Goal: Task Accomplishment & Management: Use online tool/utility

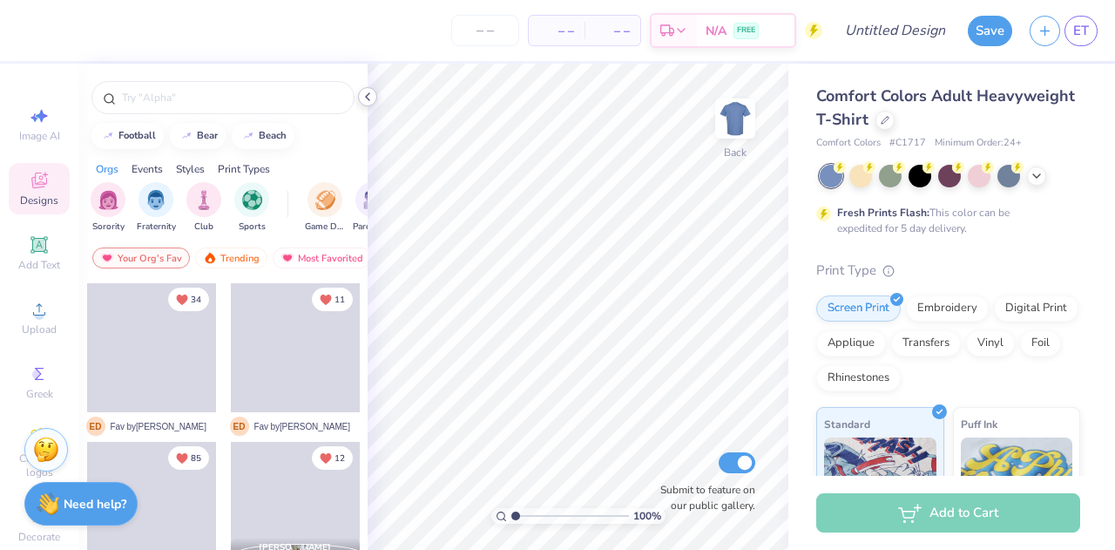
click at [366, 98] on icon at bounding box center [368, 97] width 14 height 14
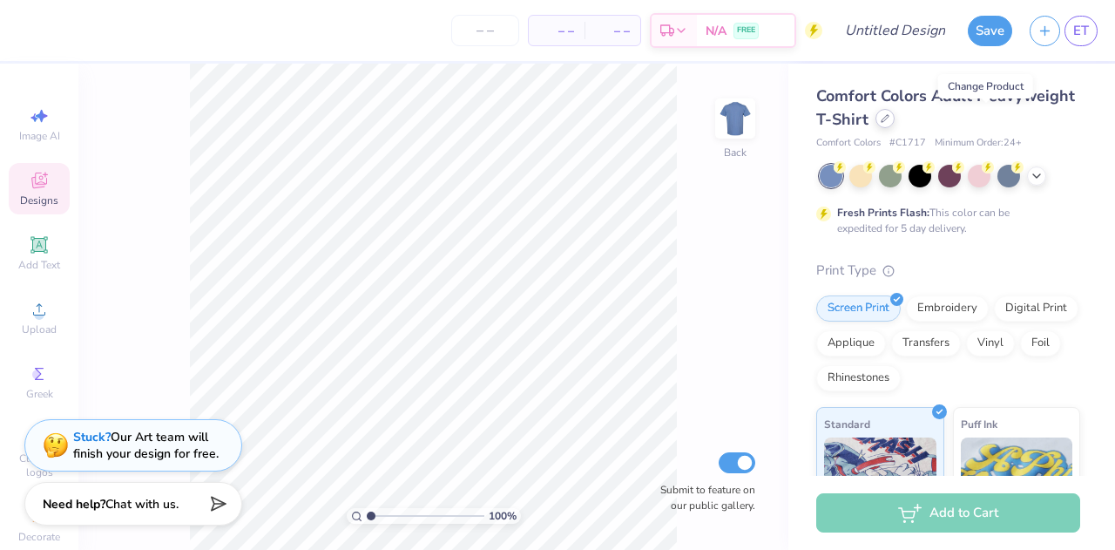
click at [889, 120] on icon at bounding box center [885, 118] width 9 height 9
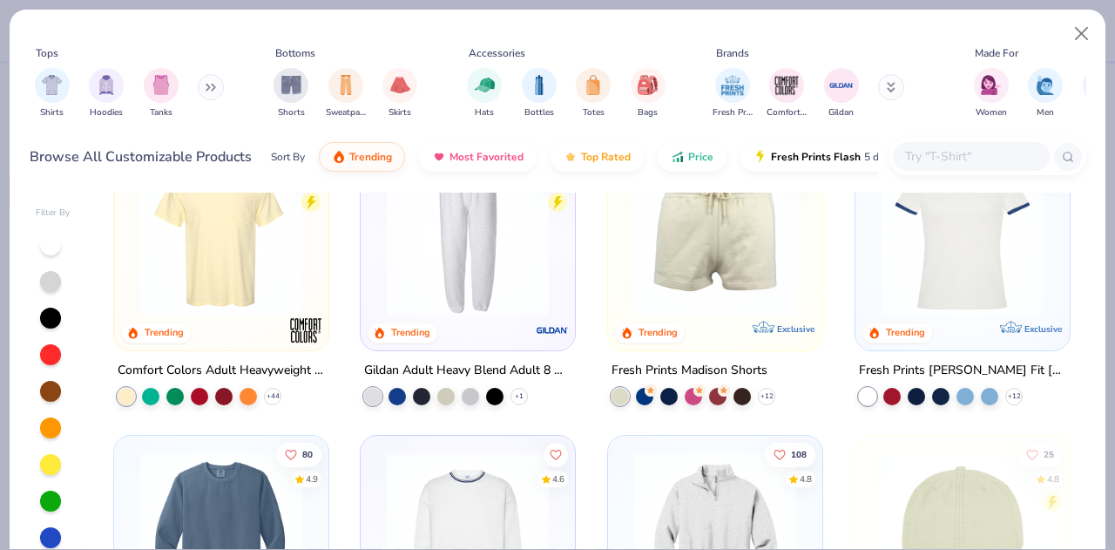
scroll to position [1767, 0]
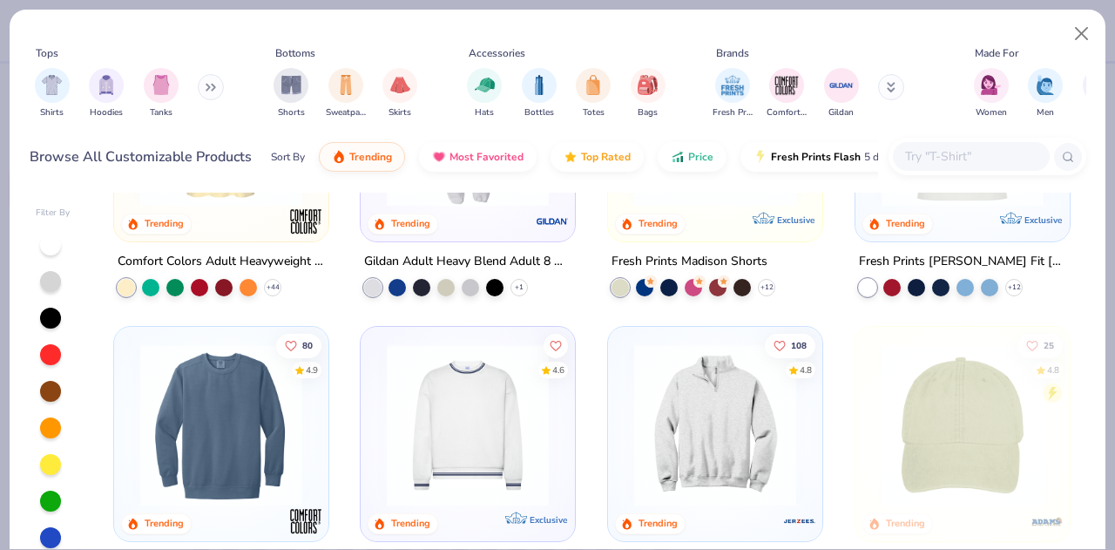
click at [828, 329] on div "47 Trending Los Angeles Apparel Baby Rib Short Sleeve Raglan + 7 123 4.8 Trendi…" at bounding box center [592, 412] width 990 height 441
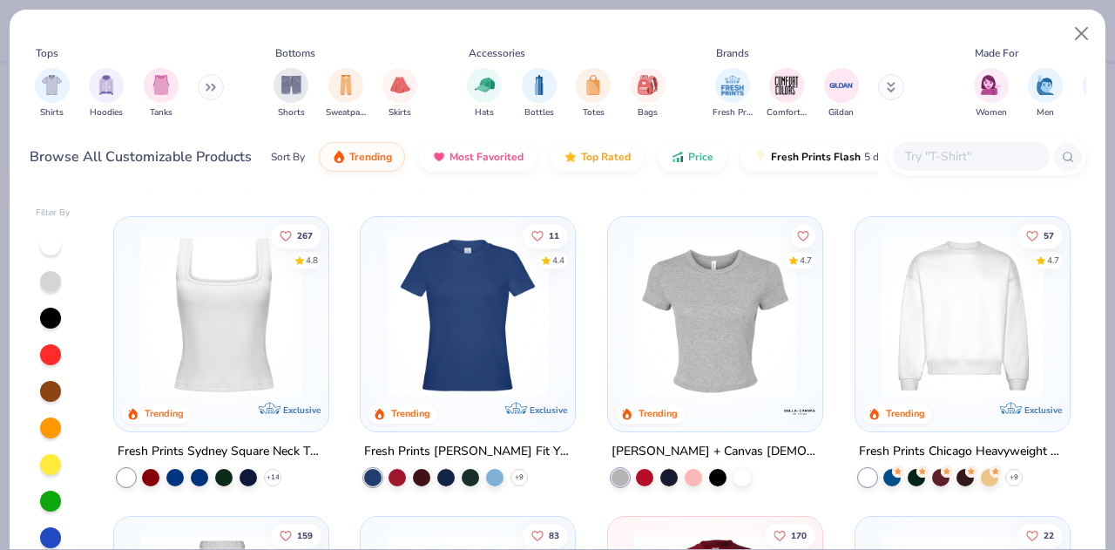
scroll to position [585, 0]
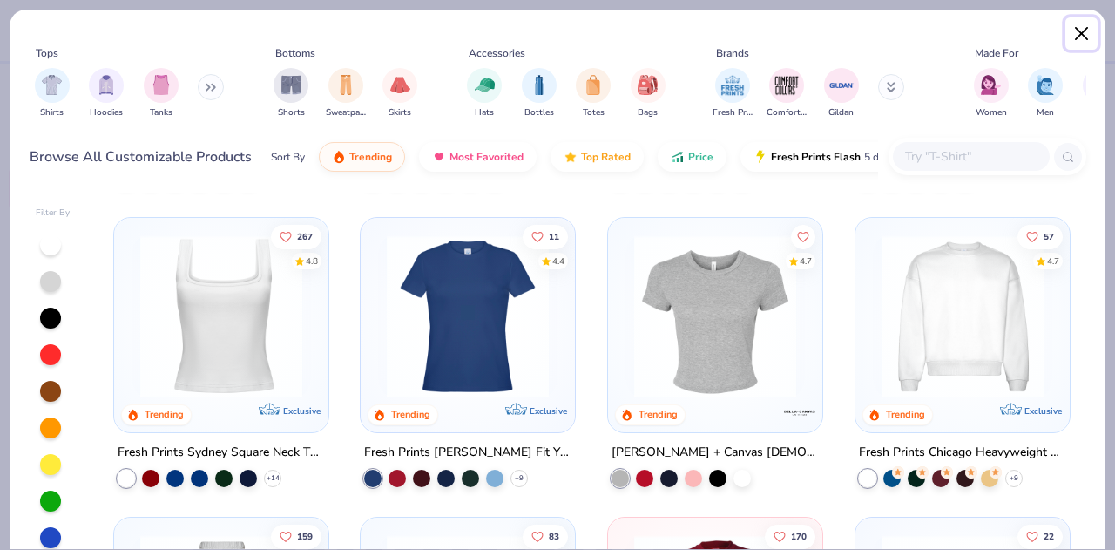
click at [1075, 39] on button "Close" at bounding box center [1081, 33] width 33 height 33
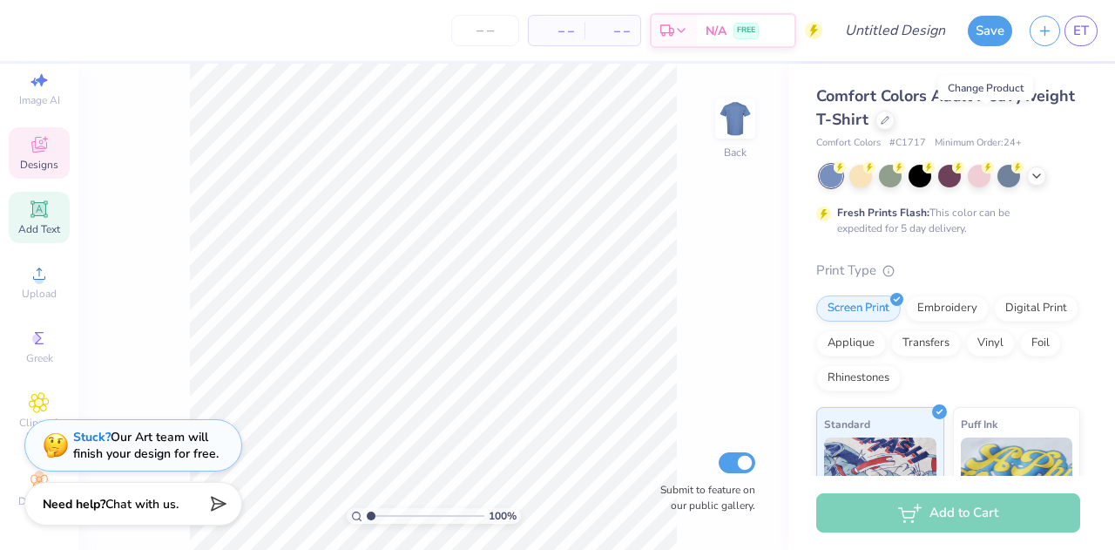
scroll to position [37, 0]
click at [28, 171] on div "Designs" at bounding box center [39, 152] width 61 height 51
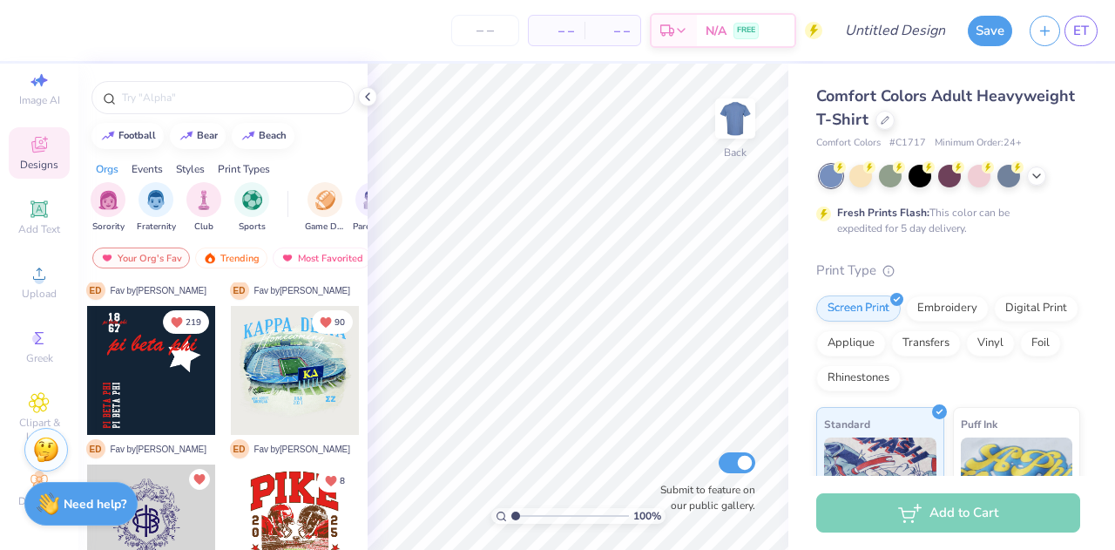
scroll to position [611, 0]
click at [280, 378] on div at bounding box center [295, 371] width 129 height 129
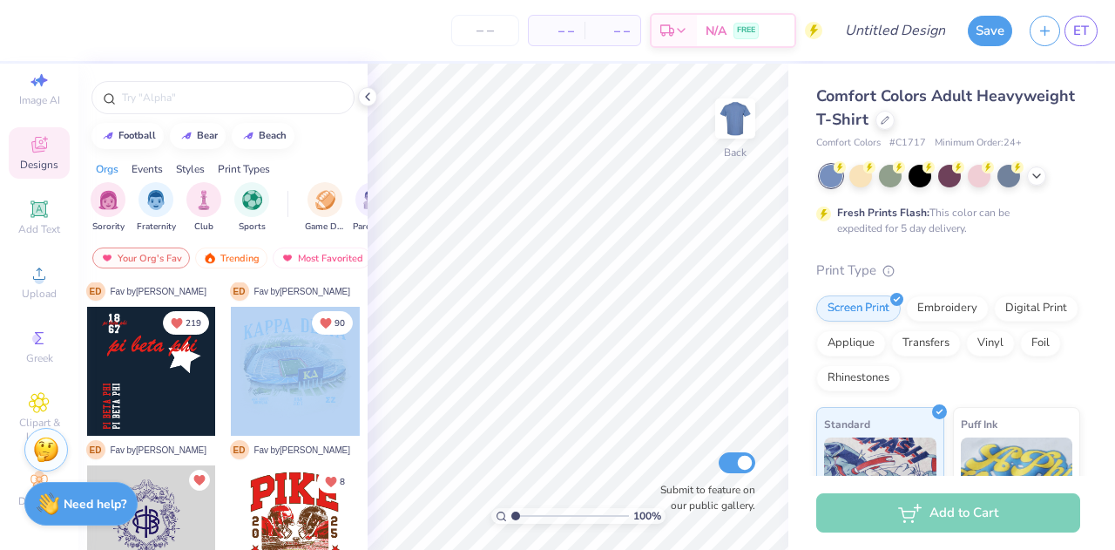
drag, startPoint x: 280, startPoint y: 378, endPoint x: 315, endPoint y: 346, distance: 48.1
click at [315, 346] on div at bounding box center [295, 371] width 129 height 129
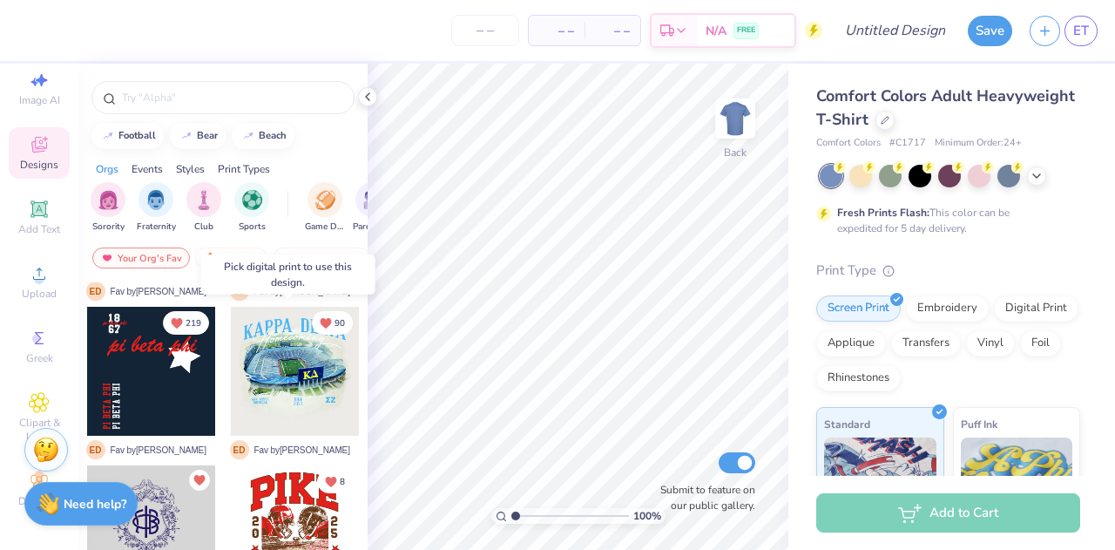
click at [284, 350] on div at bounding box center [295, 371] width 129 height 129
click at [152, 349] on div at bounding box center [151, 371] width 129 height 129
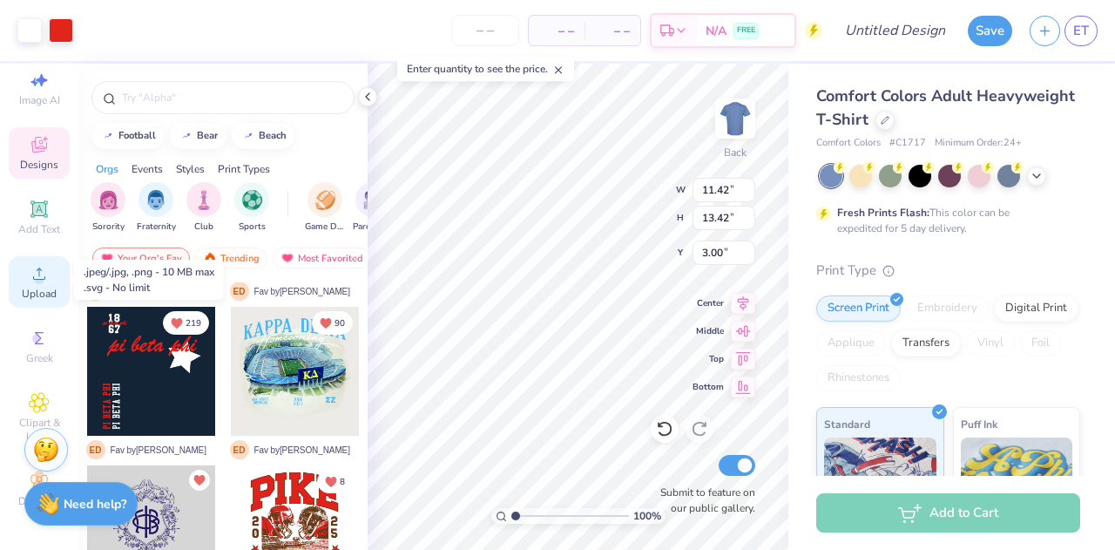
scroll to position [49, 0]
click at [52, 36] on div at bounding box center [61, 29] width 24 height 24
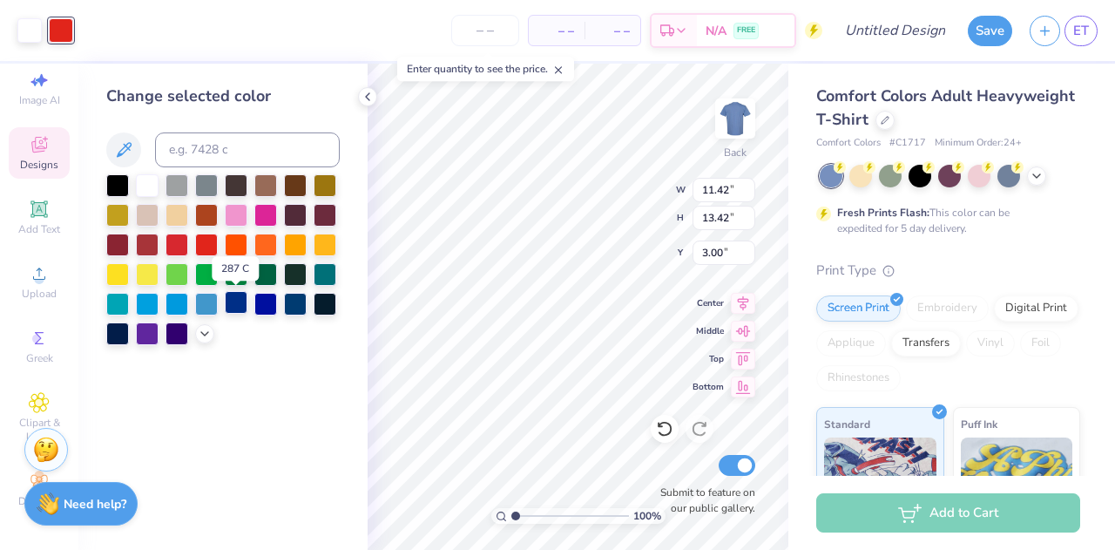
click at [239, 302] on div at bounding box center [236, 302] width 23 height 23
click at [298, 300] on div at bounding box center [295, 302] width 23 height 23
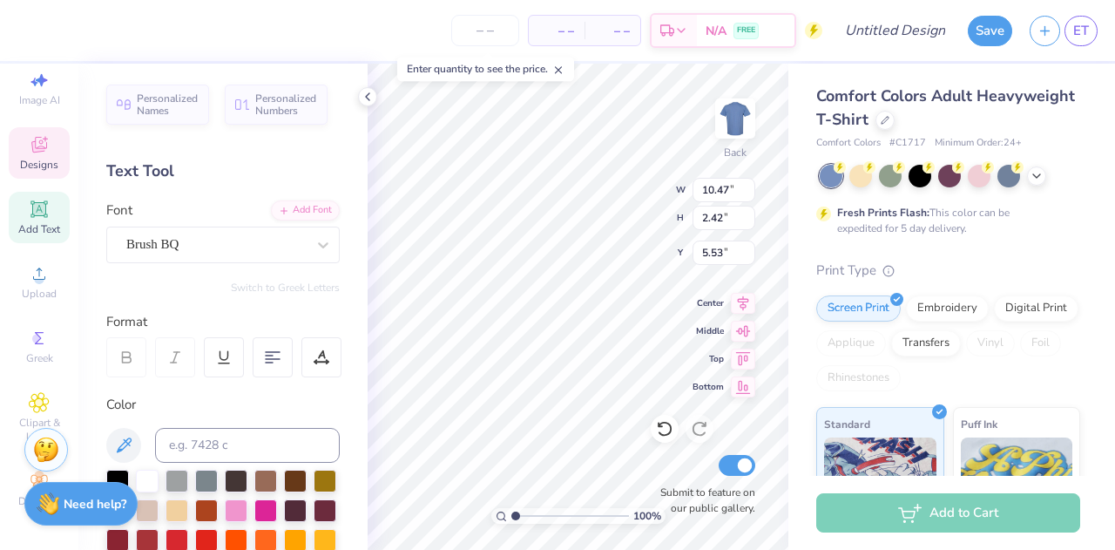
scroll to position [14, 3]
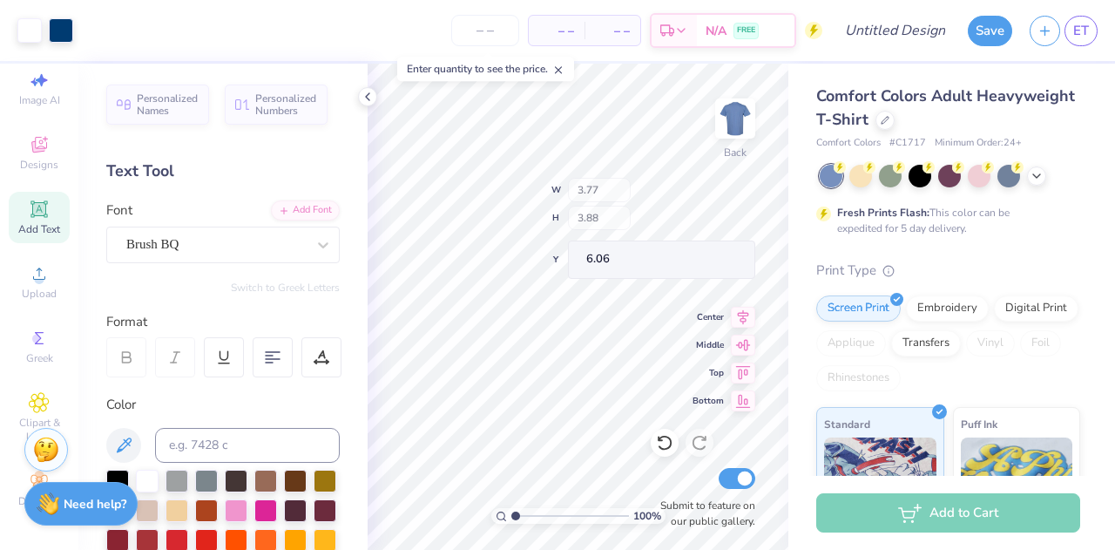
type input "3.77"
type input "3.88"
type input "6.06"
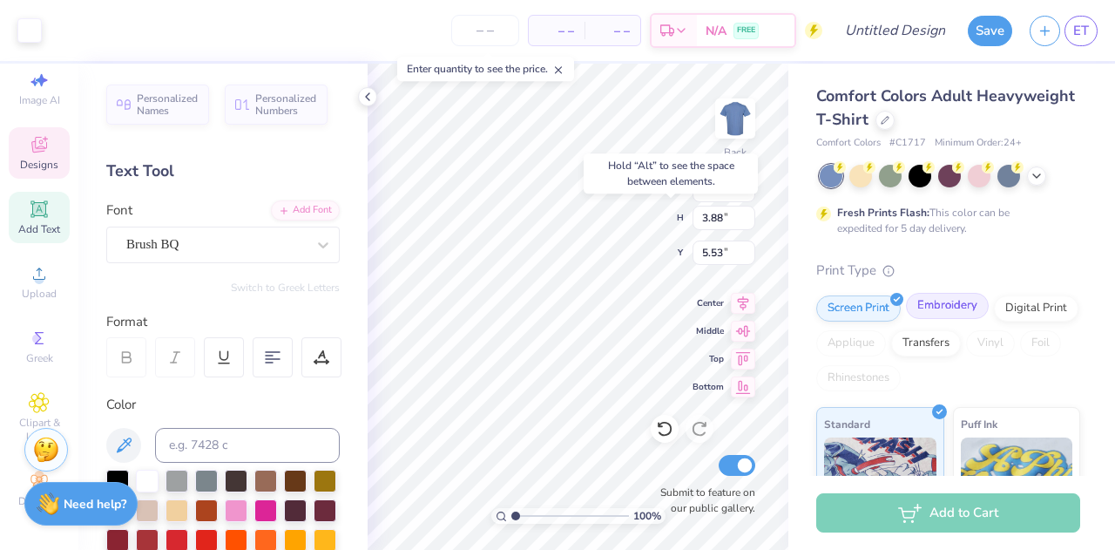
type input "5.53"
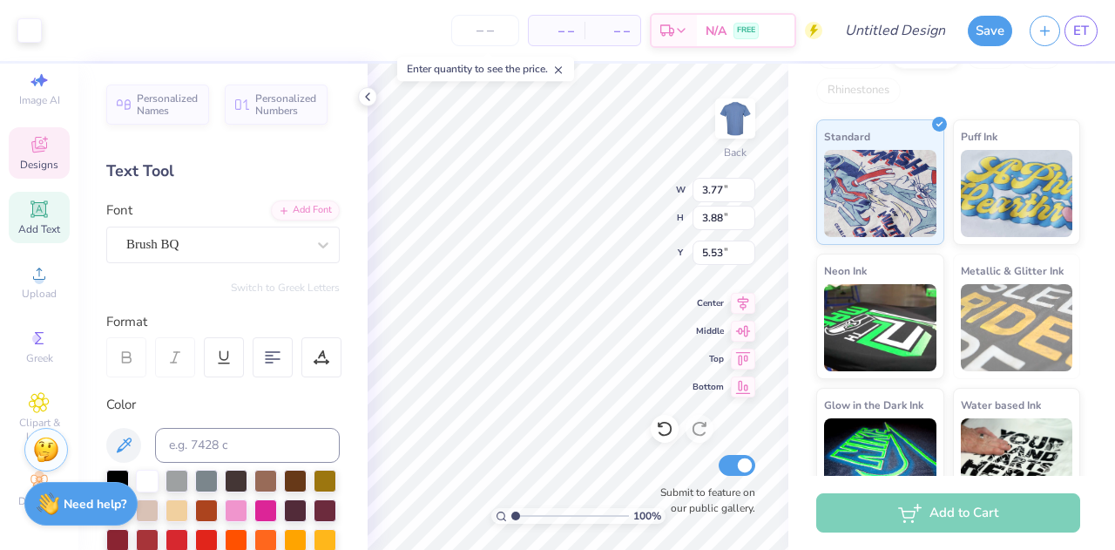
scroll to position [0, 0]
